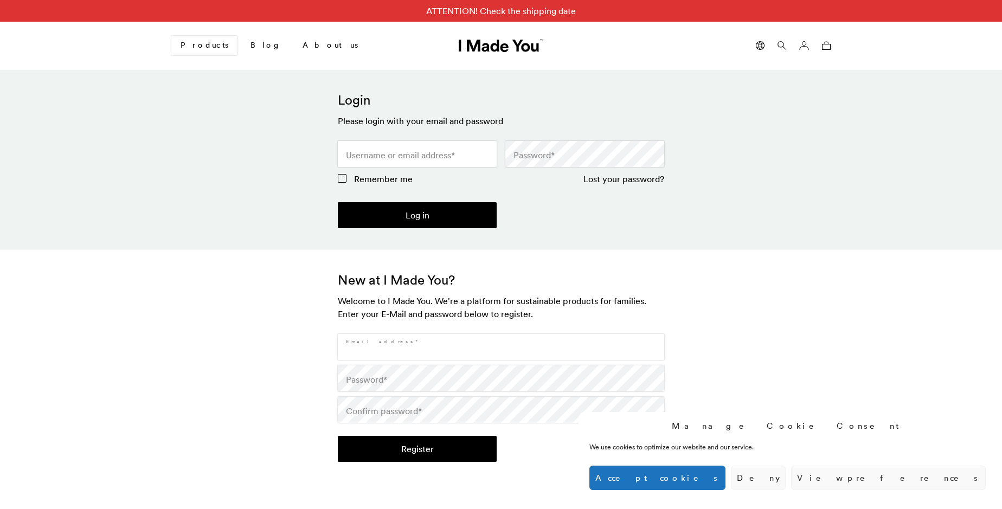
click at [501, 347] on input "Email address *" at bounding box center [501, 347] width 327 height 26
type input "[EMAIL_ADDRESS][DOMAIN_NAME]"
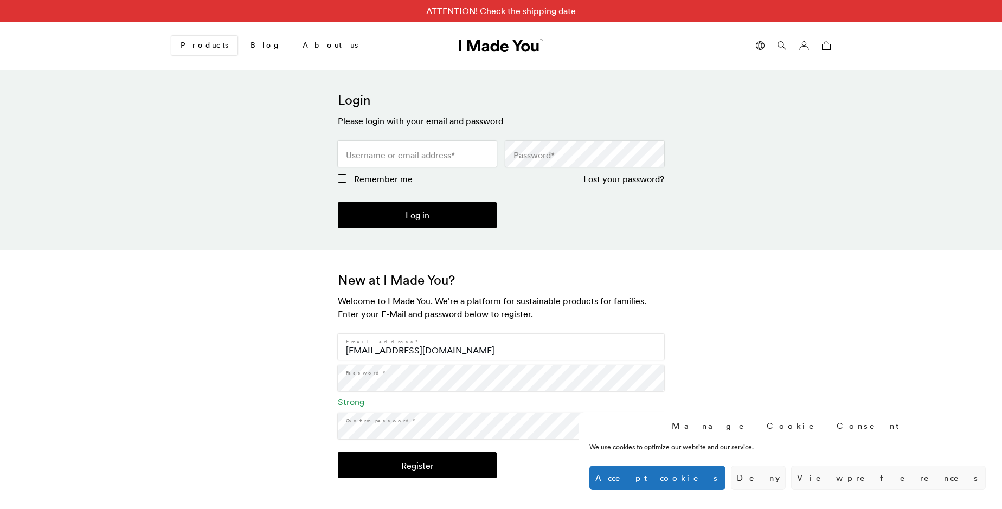
click at [417, 465] on button "Register" at bounding box center [417, 465] width 159 height 26
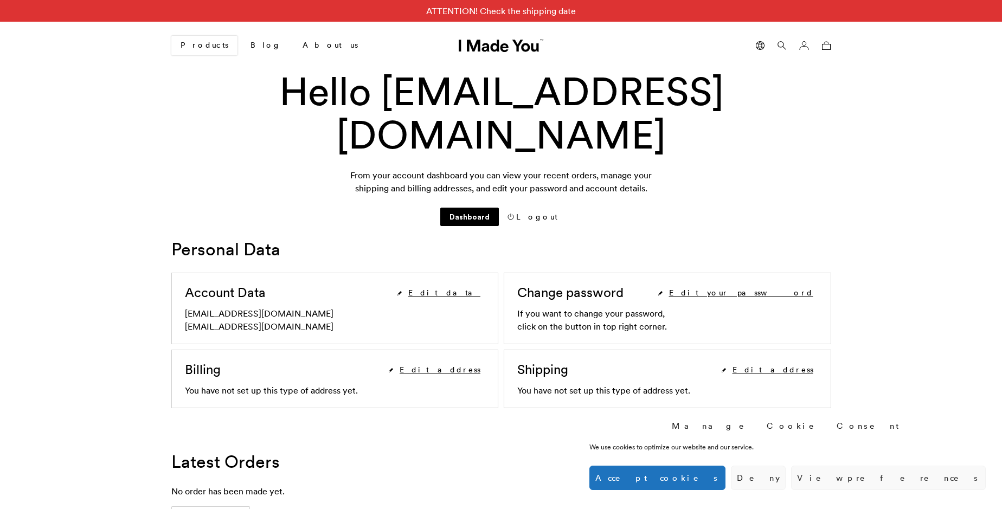
scroll to position [388, 0]
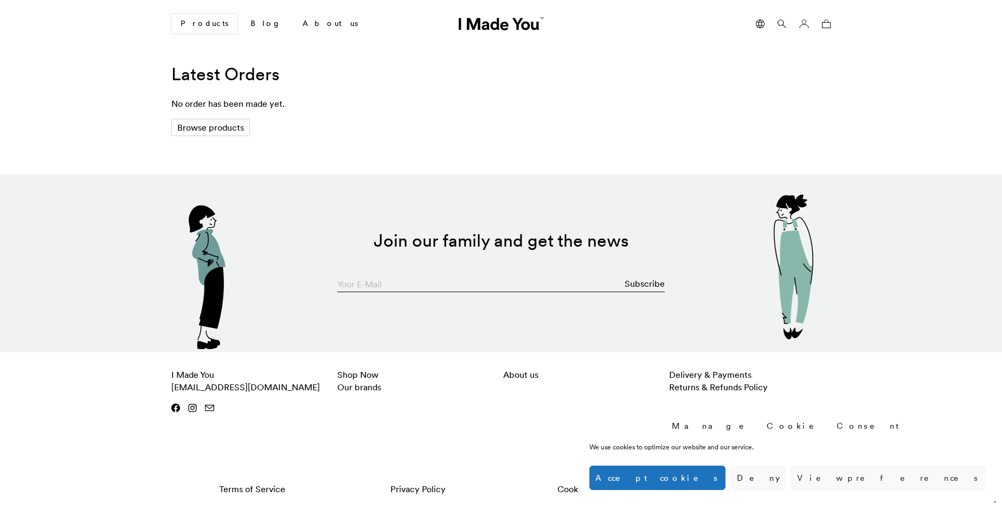
click at [501, 281] on input "Your E-Mail" at bounding box center [501, 282] width 328 height 22
type input "[EMAIL_ADDRESS][DOMAIN_NAME]"
click at [645, 284] on button "Subscribe" at bounding box center [645, 284] width 40 height 22
